Goal: Task Accomplishment & Management: Complete application form

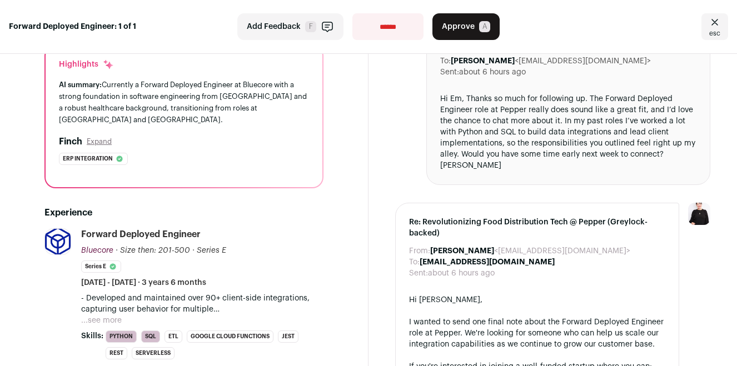
scroll to position [111, 0]
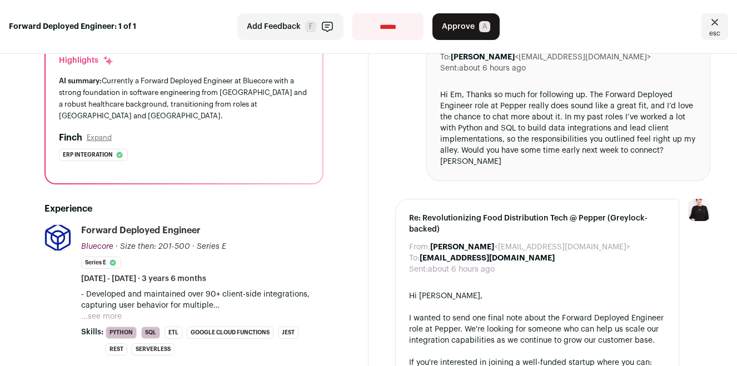
click at [114, 315] on button "...see more" at bounding box center [101, 316] width 41 height 11
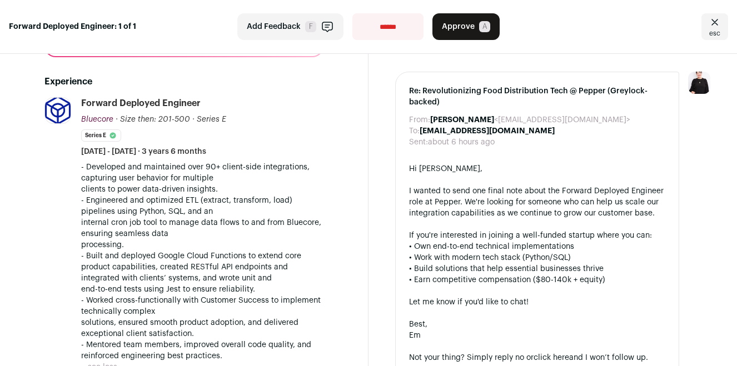
scroll to position [0, 0]
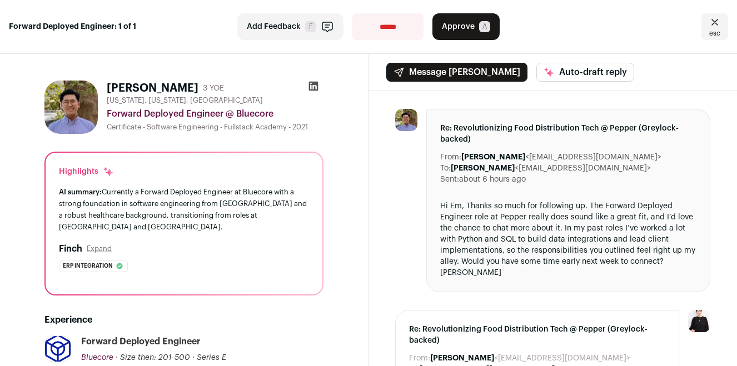
click at [315, 83] on icon at bounding box center [313, 86] width 9 height 9
click at [467, 22] on span "Approve" at bounding box center [458, 26] width 33 height 11
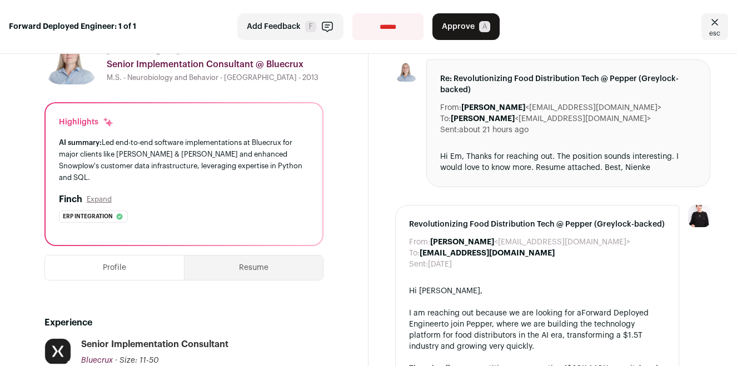
scroll to position [71, 0]
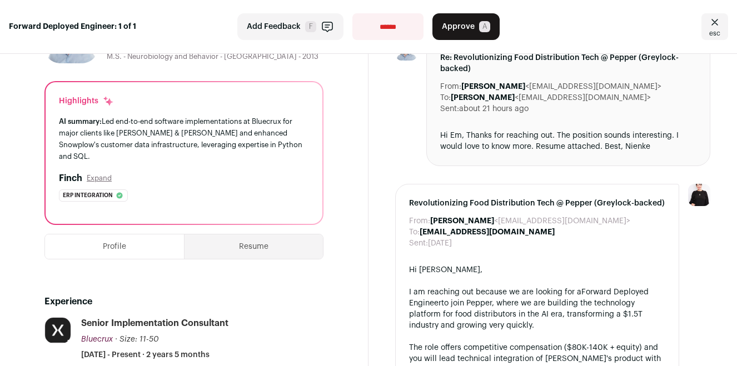
click at [247, 234] on button "Resume" at bounding box center [253, 246] width 138 height 24
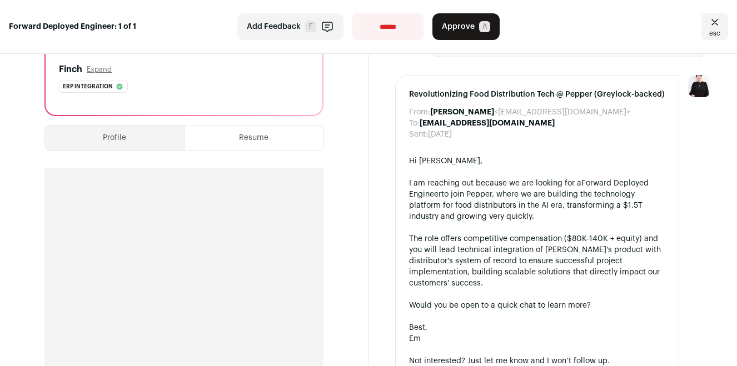
scroll to position [181, 0]
